Goal: Task Accomplishment & Management: Manage account settings

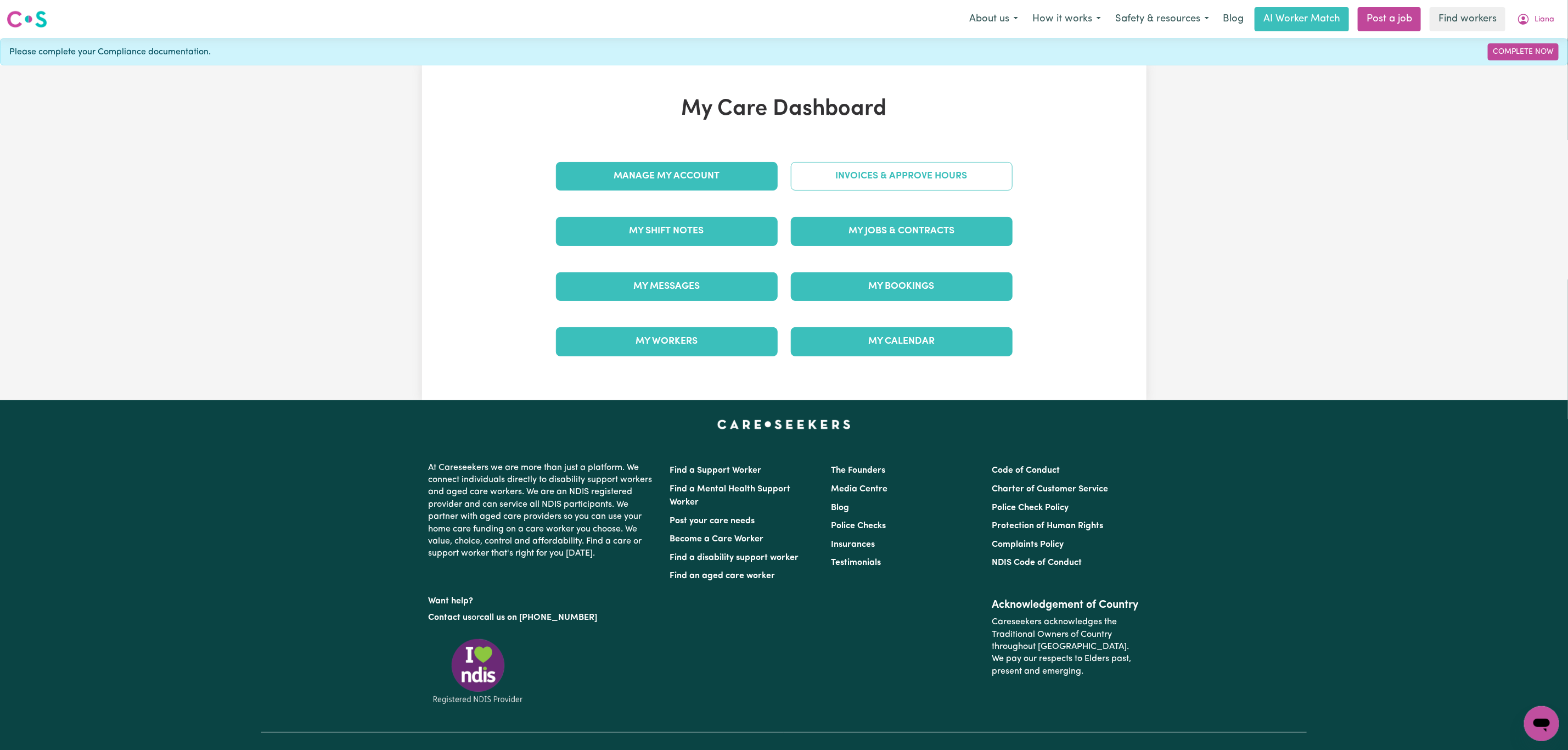
click at [887, 163] on link "Invoices & Approve Hours" at bounding box center [901, 176] width 222 height 29
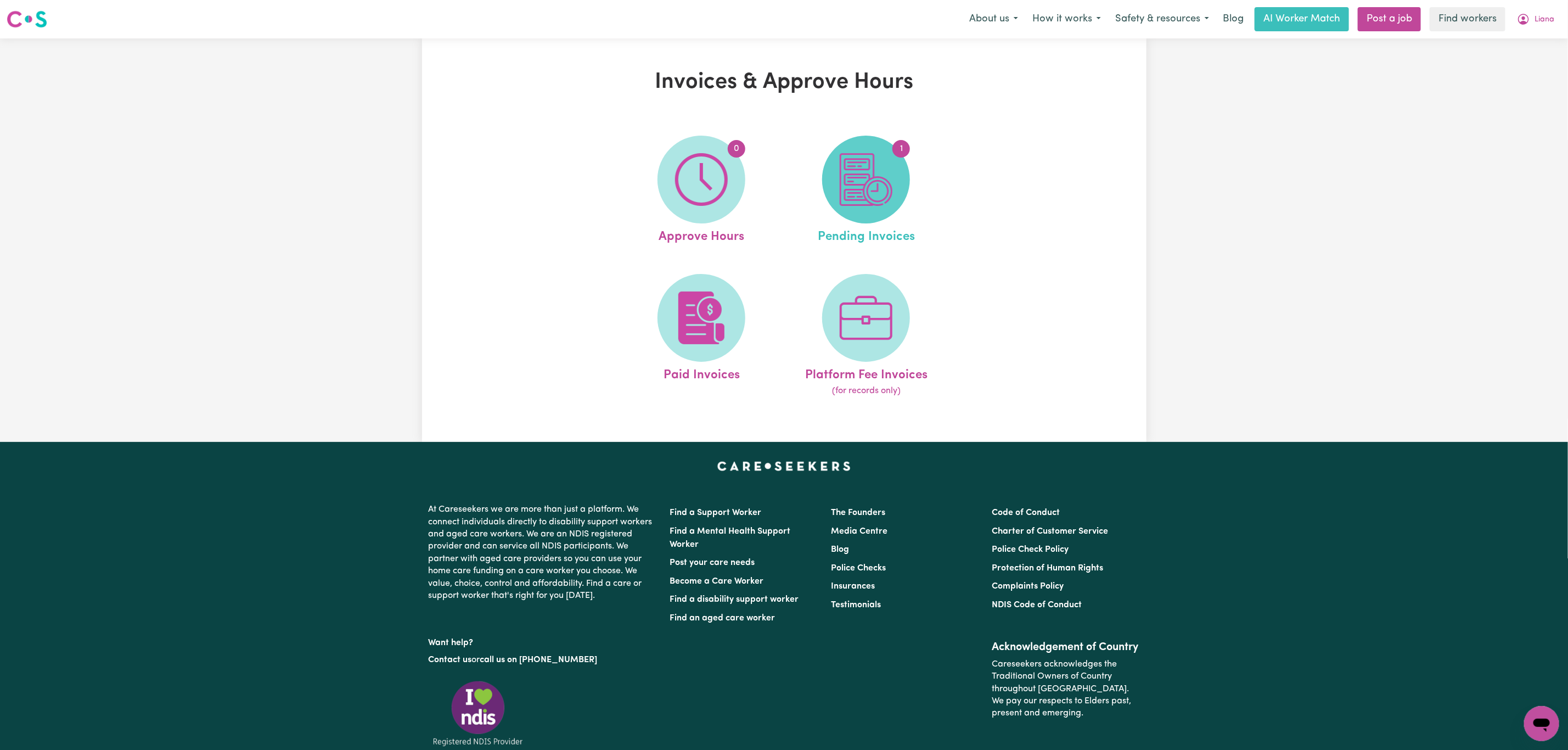
click at [883, 185] on img at bounding box center [866, 180] width 53 height 53
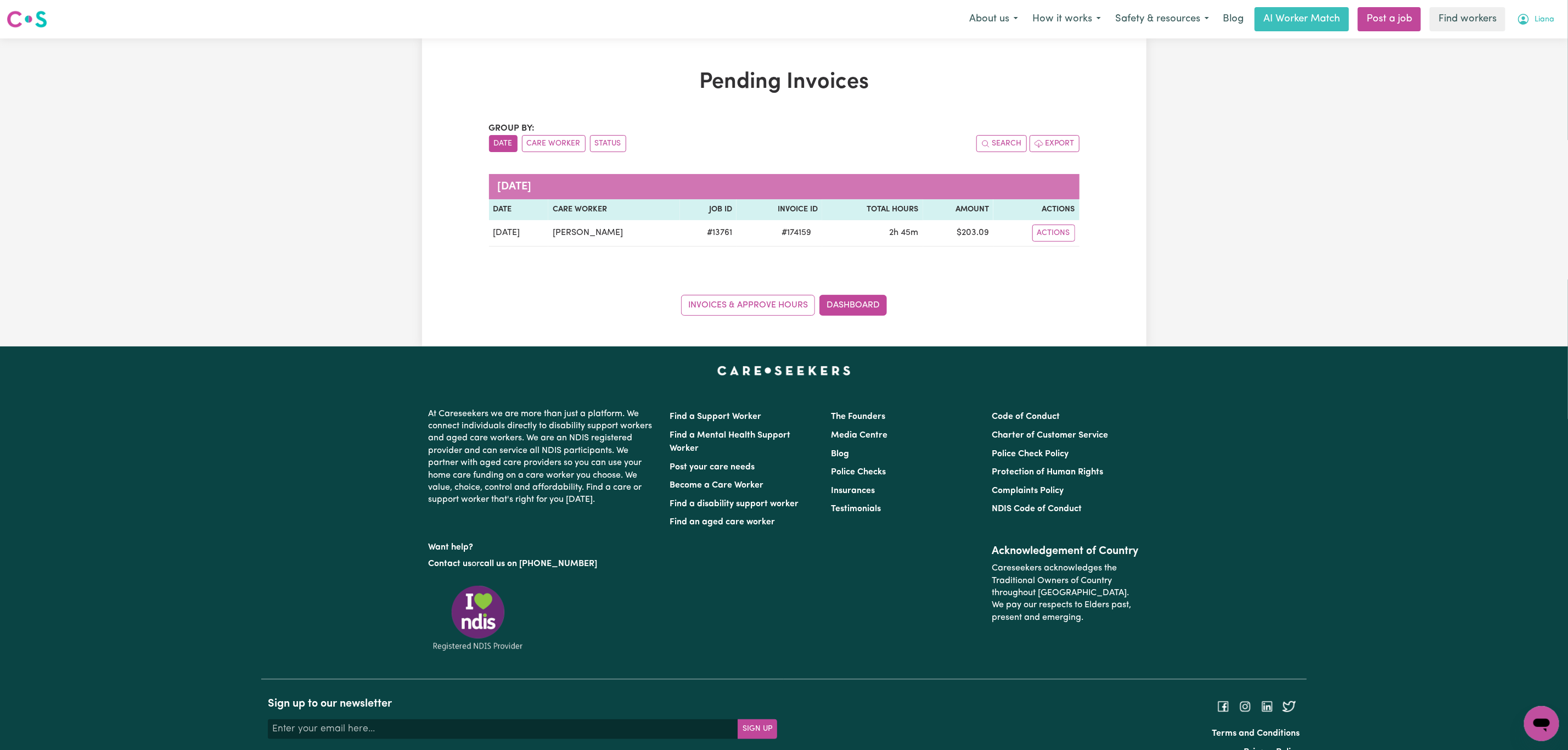
click at [1541, 17] on span "Liana" at bounding box center [1544, 20] width 19 height 12
click at [1521, 63] on link "Logout" at bounding box center [1517, 63] width 86 height 21
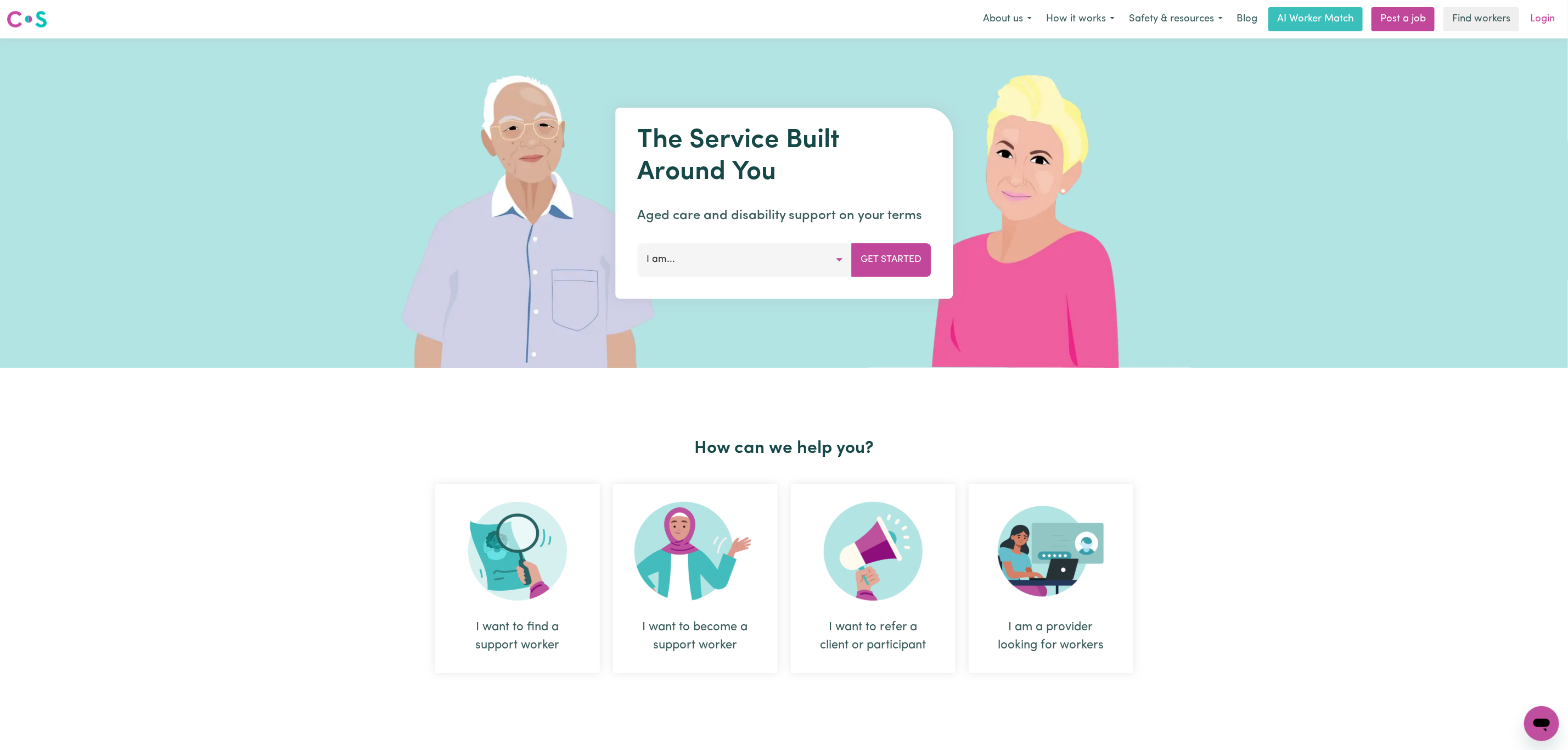
click at [1550, 12] on link "Login" at bounding box center [1542, 19] width 38 height 24
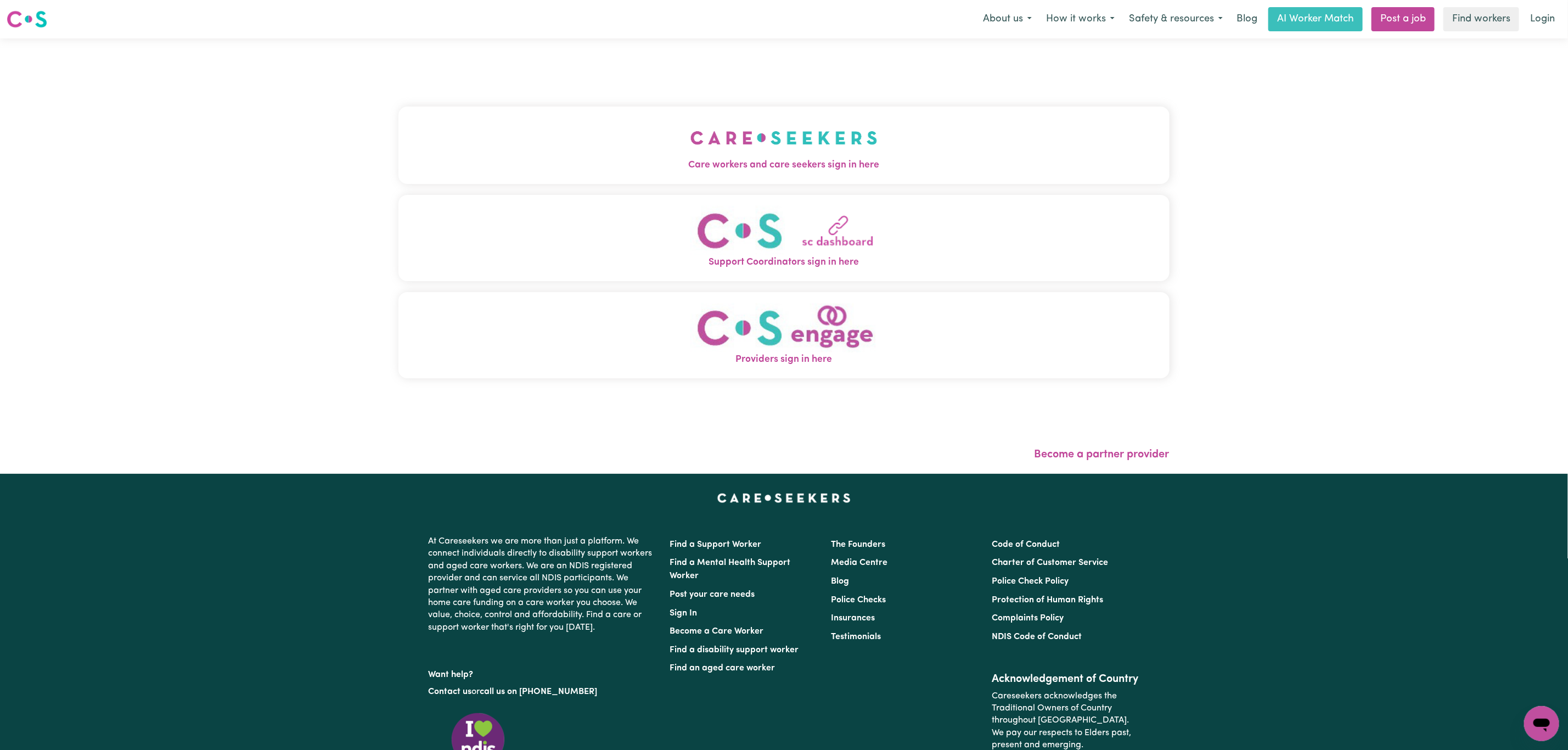
click at [539, 195] on button "Support Coordinators sign in here" at bounding box center [784, 238] width 771 height 86
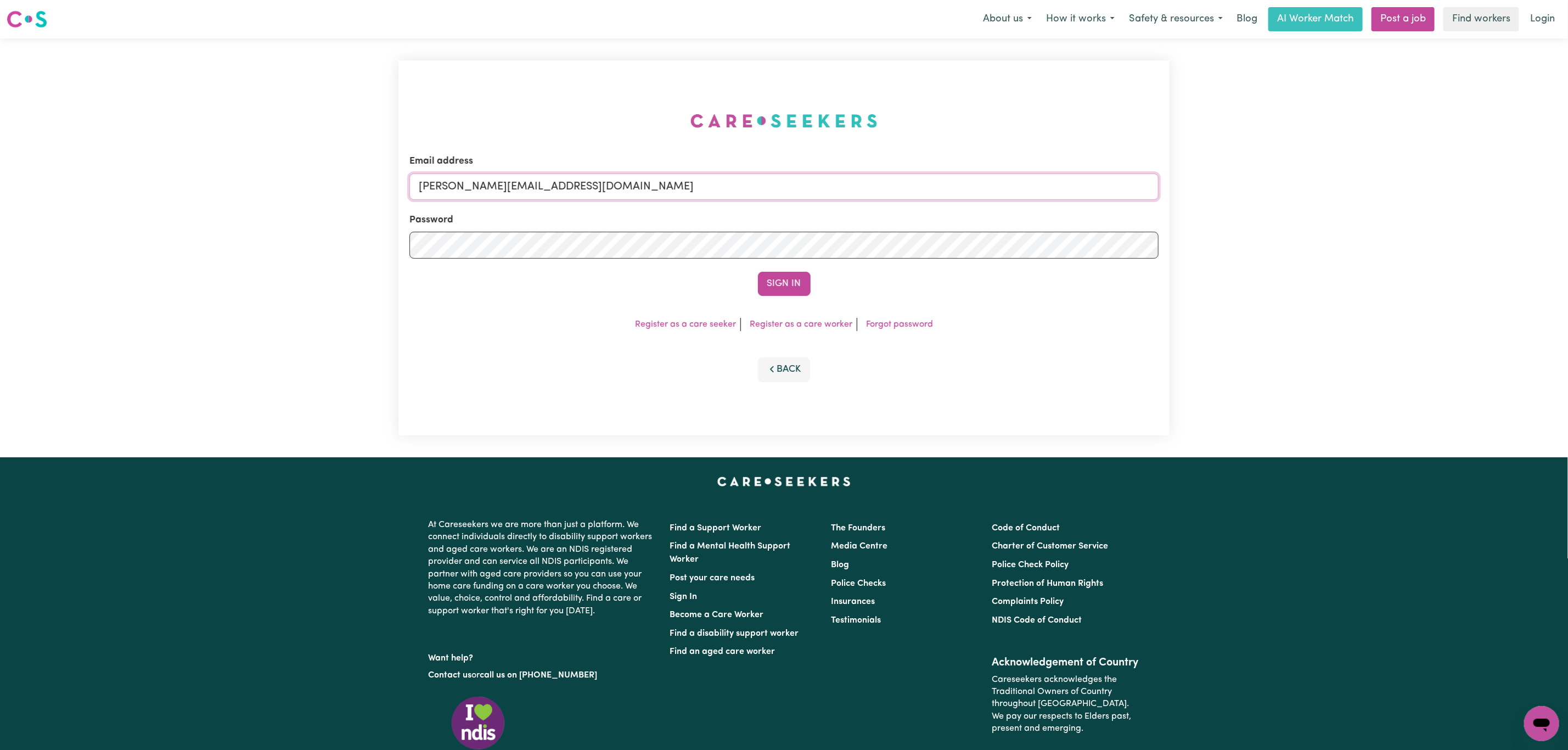
click at [537, 186] on input "[PERSON_NAME][EMAIL_ADDRESS][DOMAIN_NAME]" at bounding box center [784, 186] width 749 height 26
drag, startPoint x: 508, startPoint y: 193, endPoint x: 843, endPoint y: 198, distance: 335.0
click at [842, 197] on input "[EMAIL_ADDRESS][PERSON_NAME][DOMAIN_NAME]" at bounding box center [784, 186] width 749 height 26
type input "[EMAIL_ADDRESS][DOMAIN_NAME]"
click at [796, 281] on button "Sign In" at bounding box center [784, 284] width 53 height 24
